Goal: Task Accomplishment & Management: Manage account settings

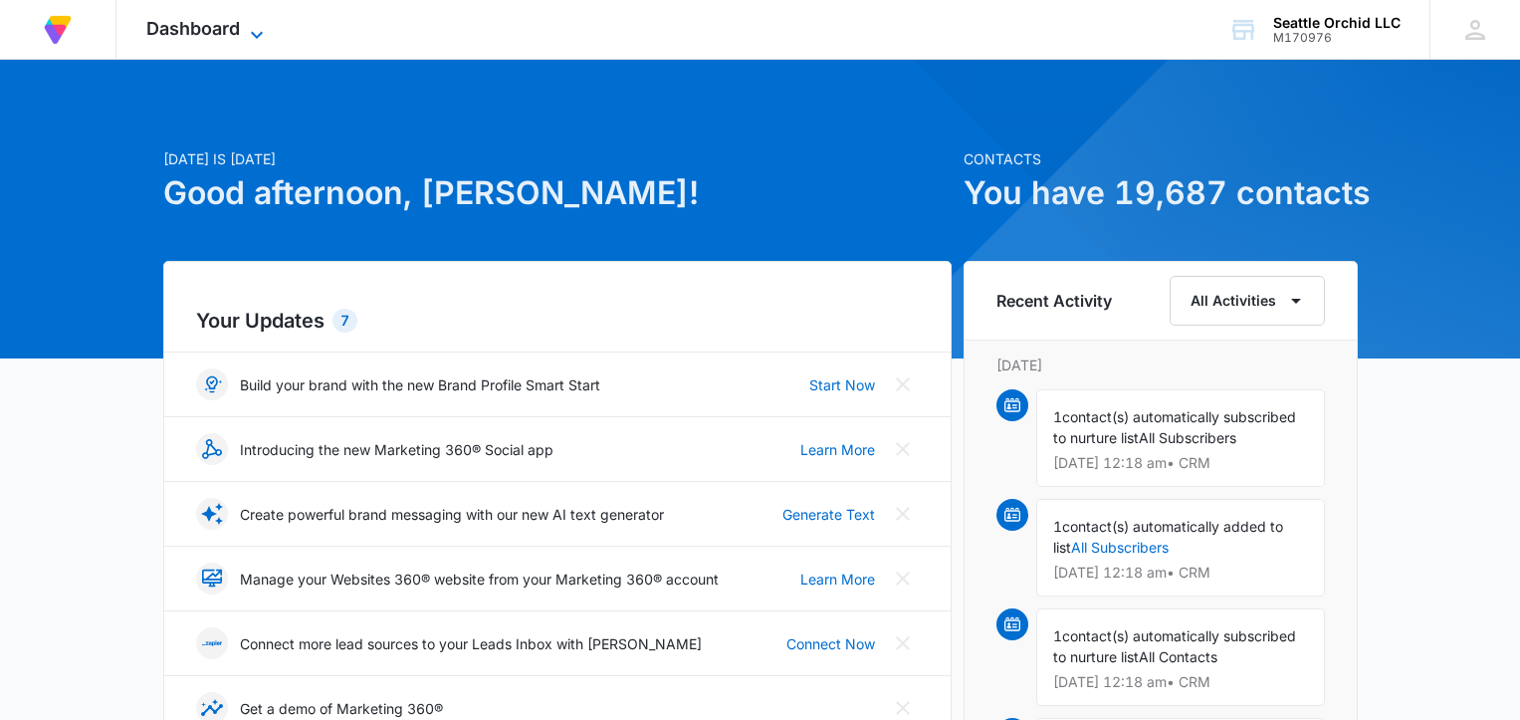
click at [251, 18] on div "Dashboard Apps Reputation Forms CRM Email Payments Intelligence Files Brand Set…" at bounding box center [207, 29] width 182 height 59
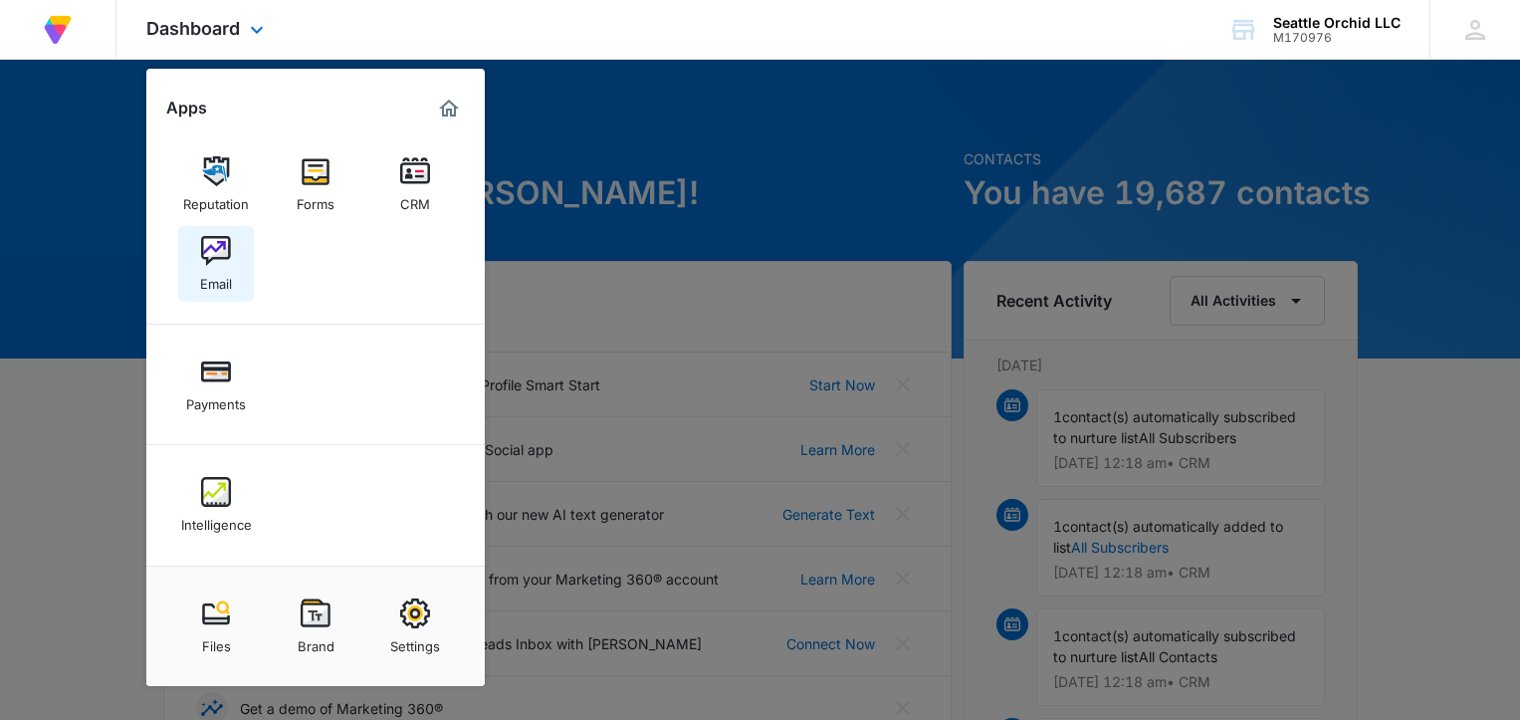
click at [217, 258] on img at bounding box center [216, 251] width 30 height 30
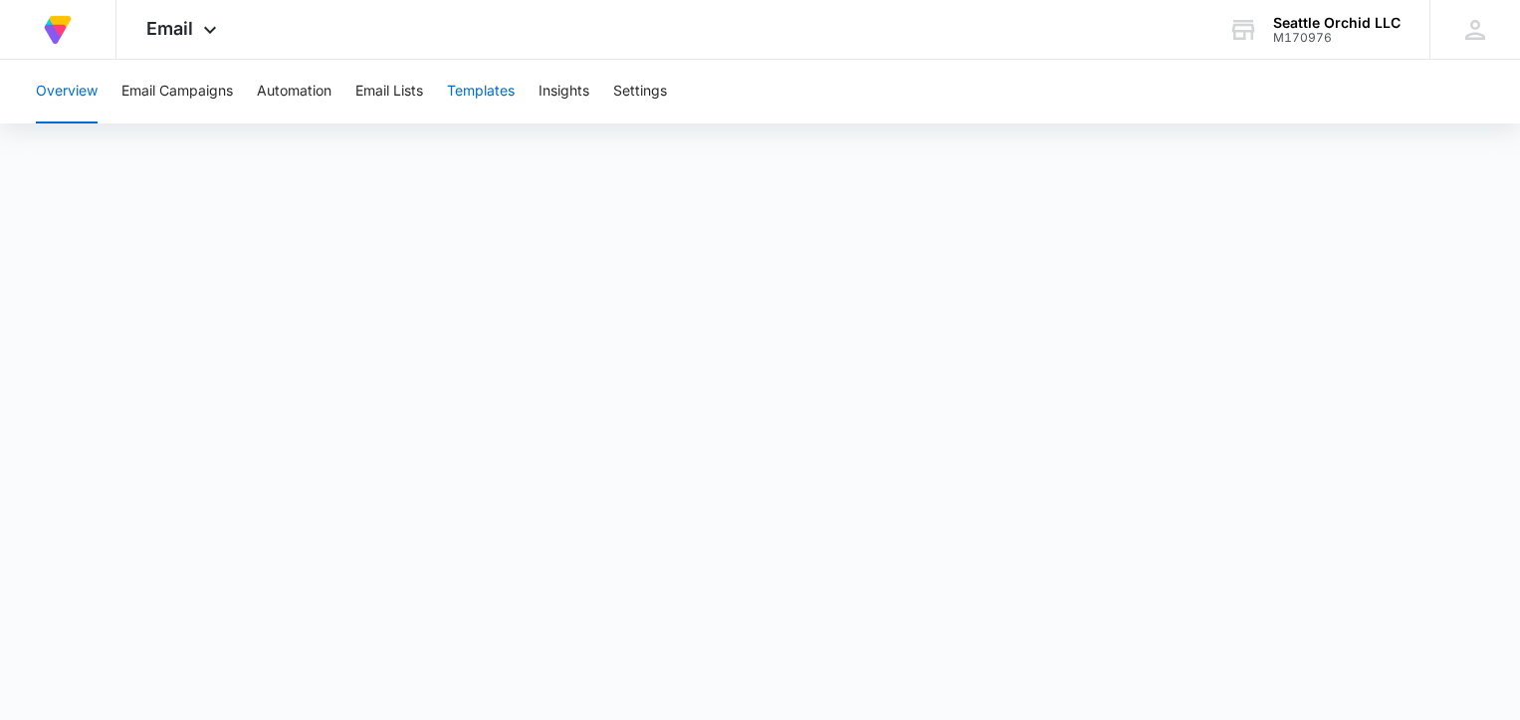
click at [492, 98] on button "Templates" at bounding box center [481, 92] width 68 height 64
click at [490, 98] on button "Templates" at bounding box center [481, 92] width 68 height 64
click at [490, 94] on button "Templates" at bounding box center [481, 92] width 68 height 64
click at [476, 93] on button "Templates" at bounding box center [481, 92] width 68 height 64
click at [480, 87] on button "Templates" at bounding box center [481, 92] width 68 height 64
